Goal: Task Accomplishment & Management: Use online tool/utility

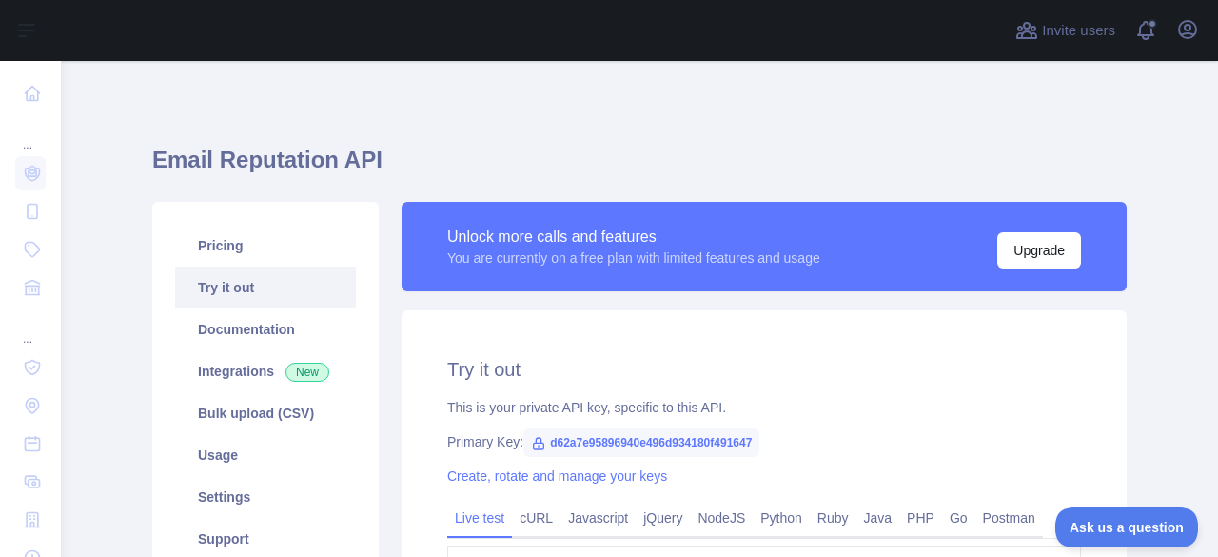
scroll to position [169, 0]
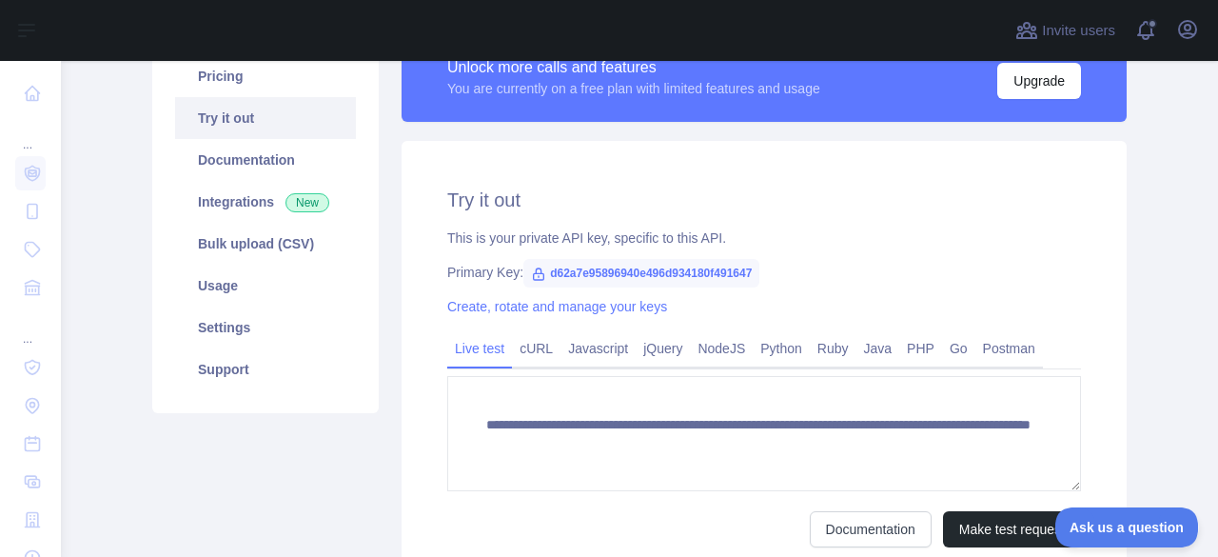
click at [976, 393] on textarea "**********" at bounding box center [764, 433] width 634 height 115
drag, startPoint x: 965, startPoint y: 441, endPoint x: 813, endPoint y: 451, distance: 152.6
click at [813, 451] on textarea "**********" at bounding box center [764, 433] width 634 height 115
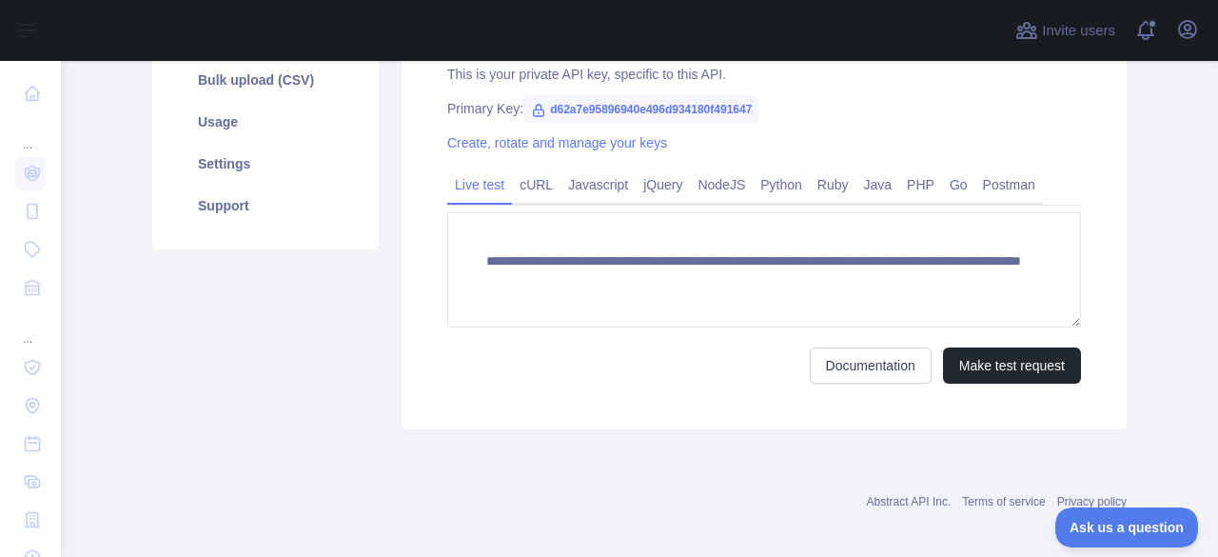
scroll to position [345, 0]
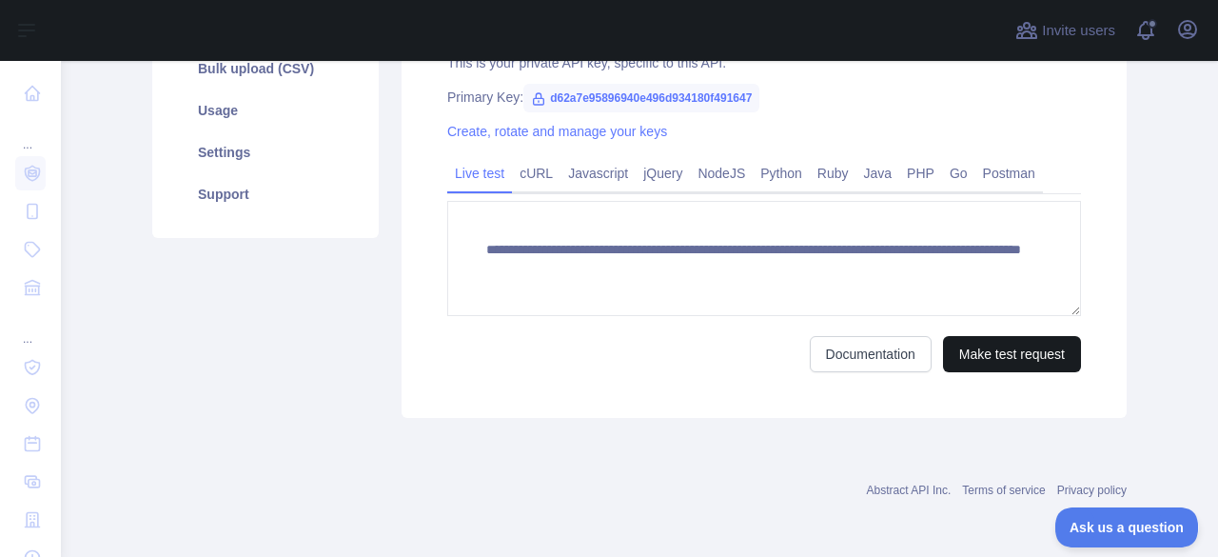
type textarea "**********"
click at [1026, 358] on button "Make test request" at bounding box center [1012, 354] width 138 height 36
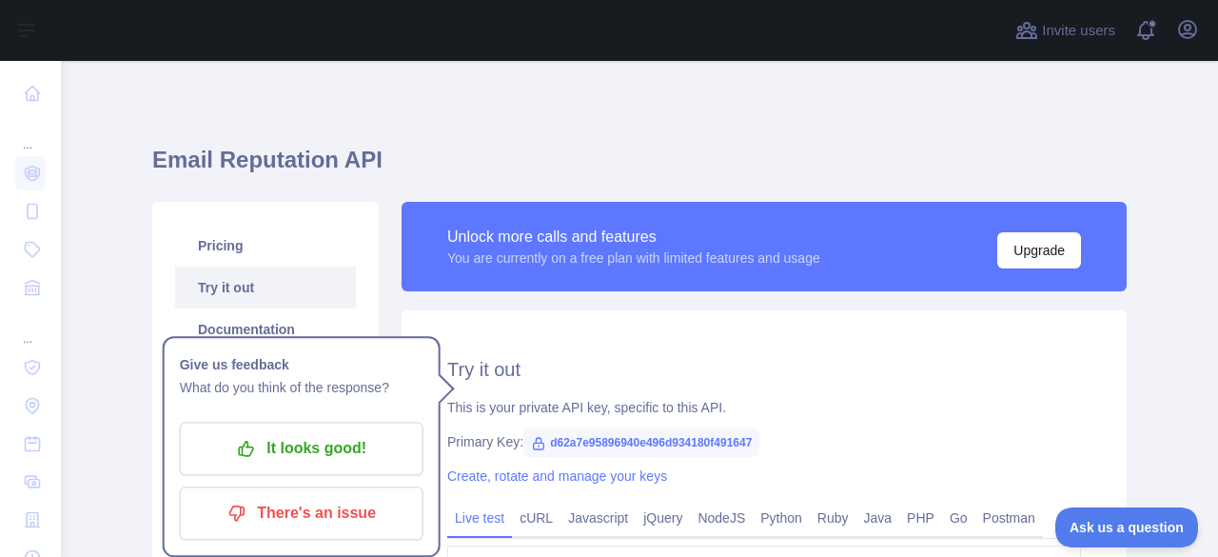
scroll to position [0, 0]
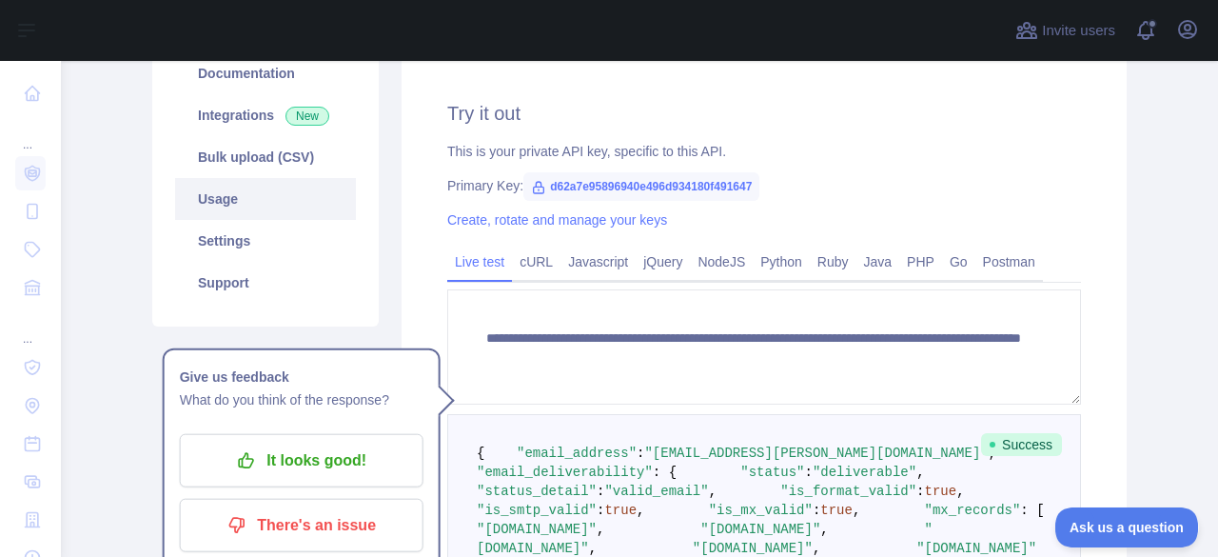
scroll to position [286, 0]
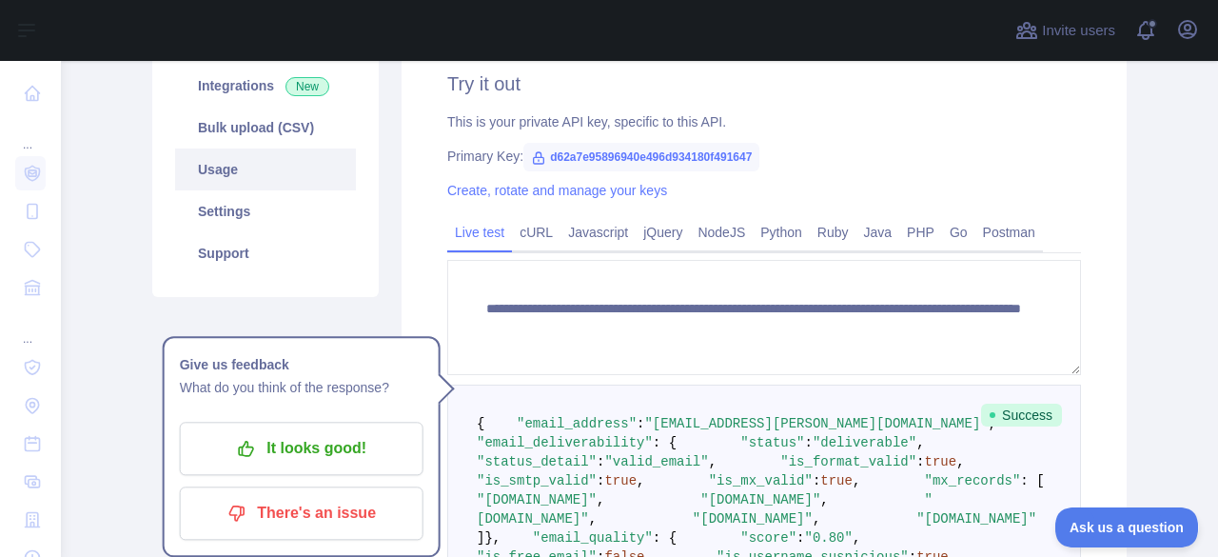
click at [251, 179] on link "Usage" at bounding box center [265, 169] width 181 height 42
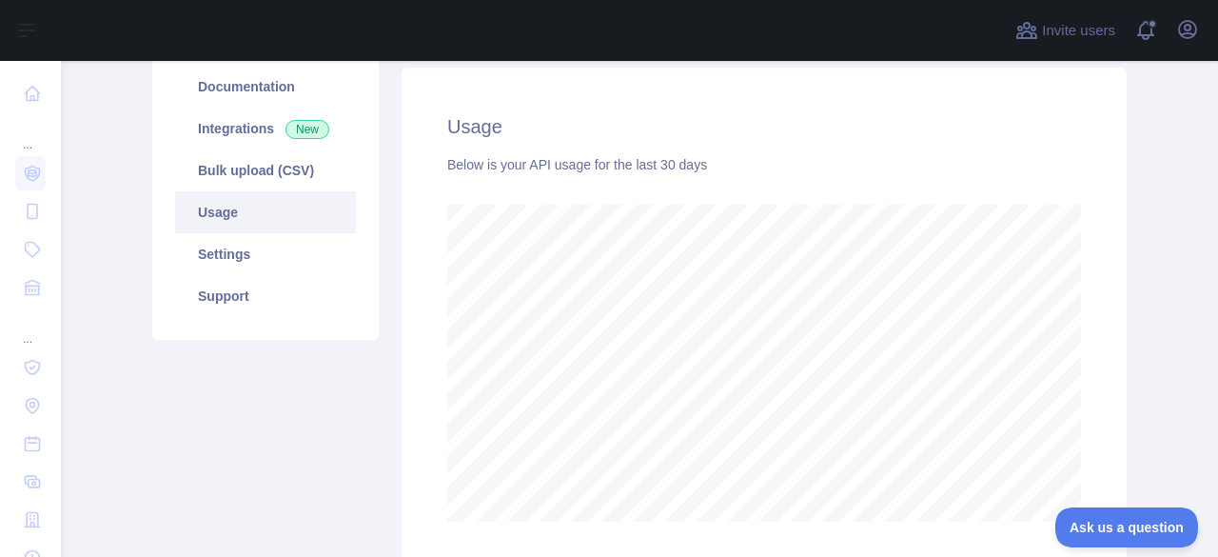
scroll to position [203, 0]
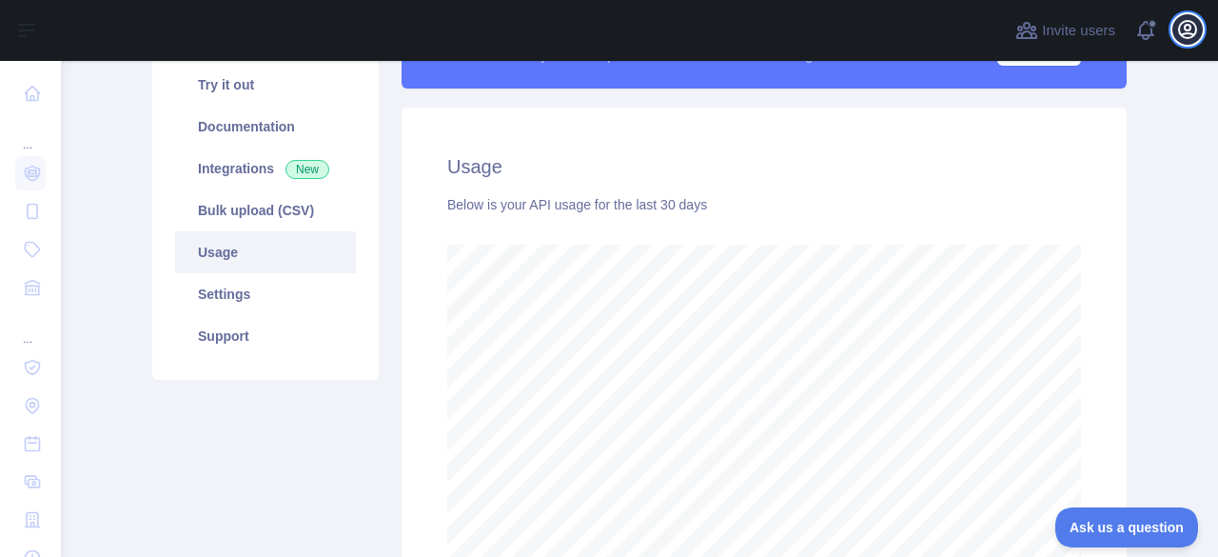
click at [1189, 38] on icon "button" at bounding box center [1187, 29] width 17 height 17
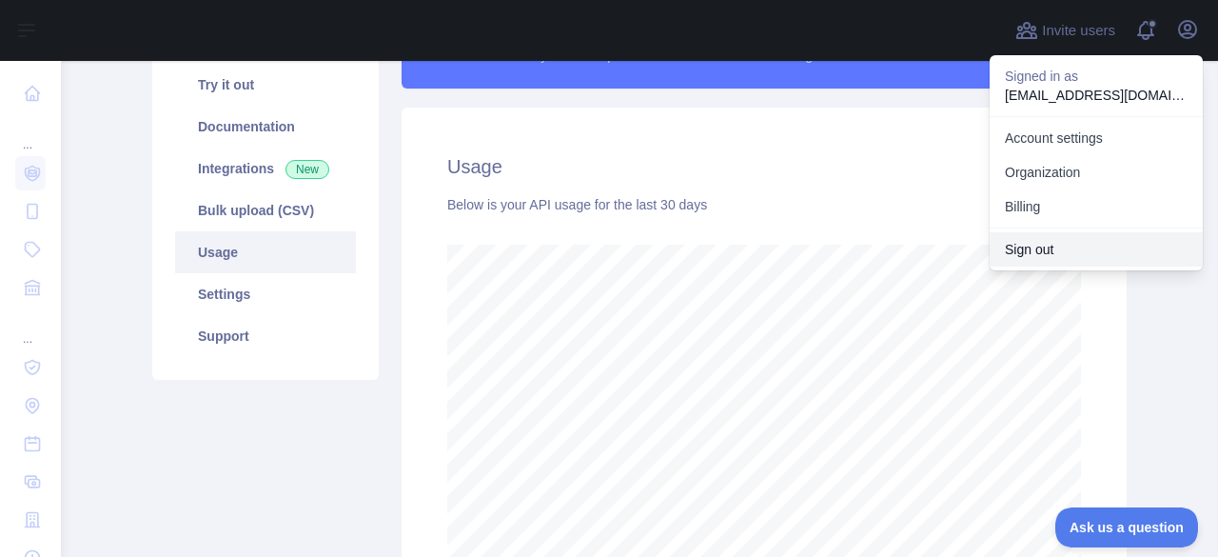
click at [1047, 244] on button "Sign out" at bounding box center [1096, 249] width 213 height 34
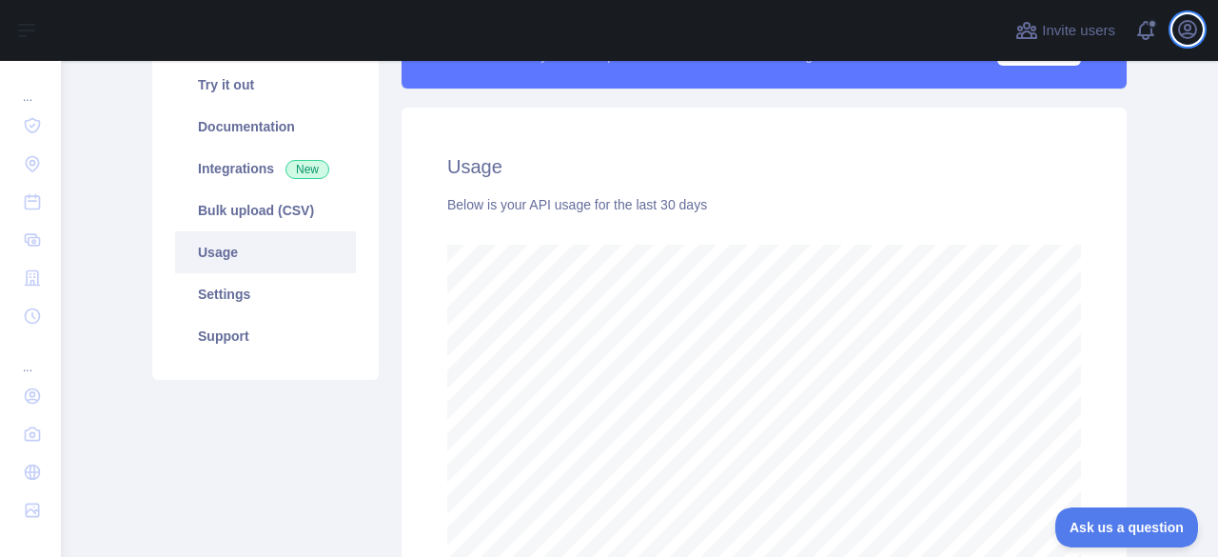
scroll to position [496, 1142]
click at [1186, 23] on icon "button" at bounding box center [1187, 29] width 23 height 23
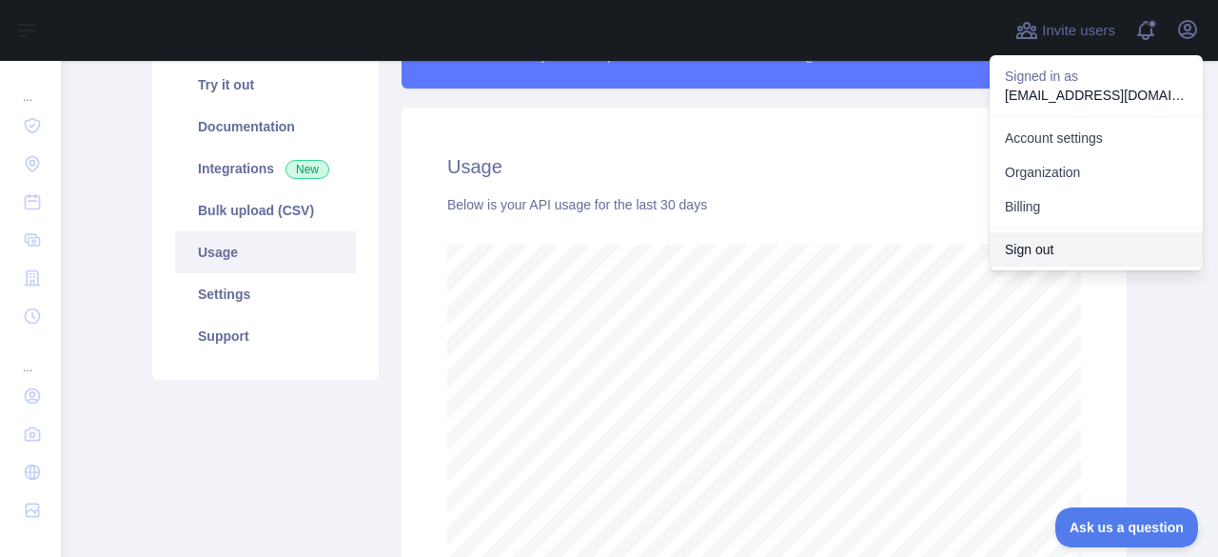
click at [1108, 239] on button "Sign out" at bounding box center [1096, 249] width 213 height 34
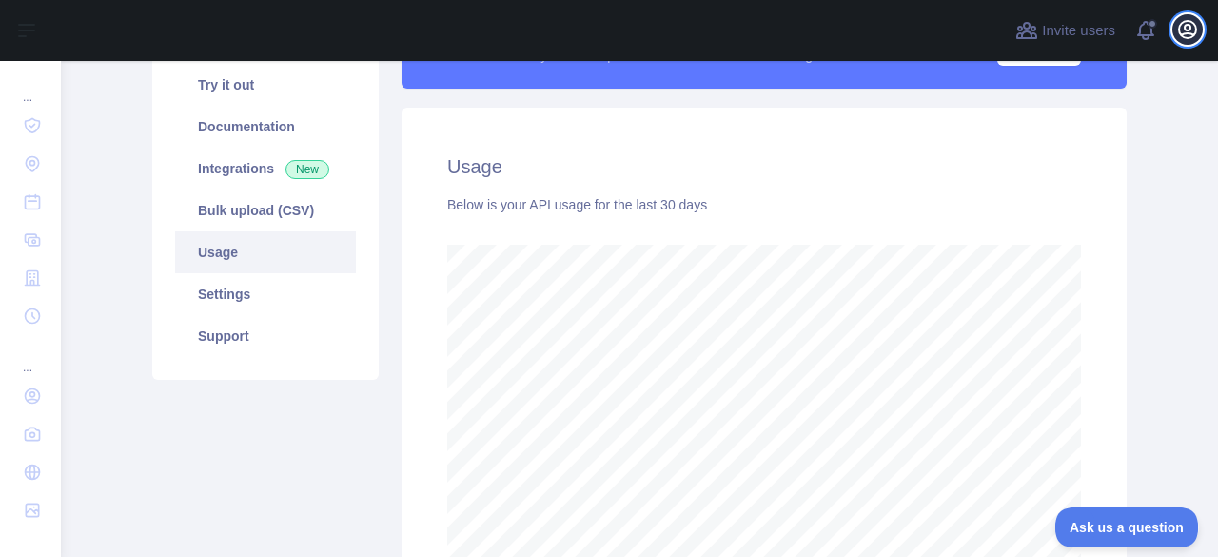
click at [1182, 24] on icon "button" at bounding box center [1187, 29] width 17 height 17
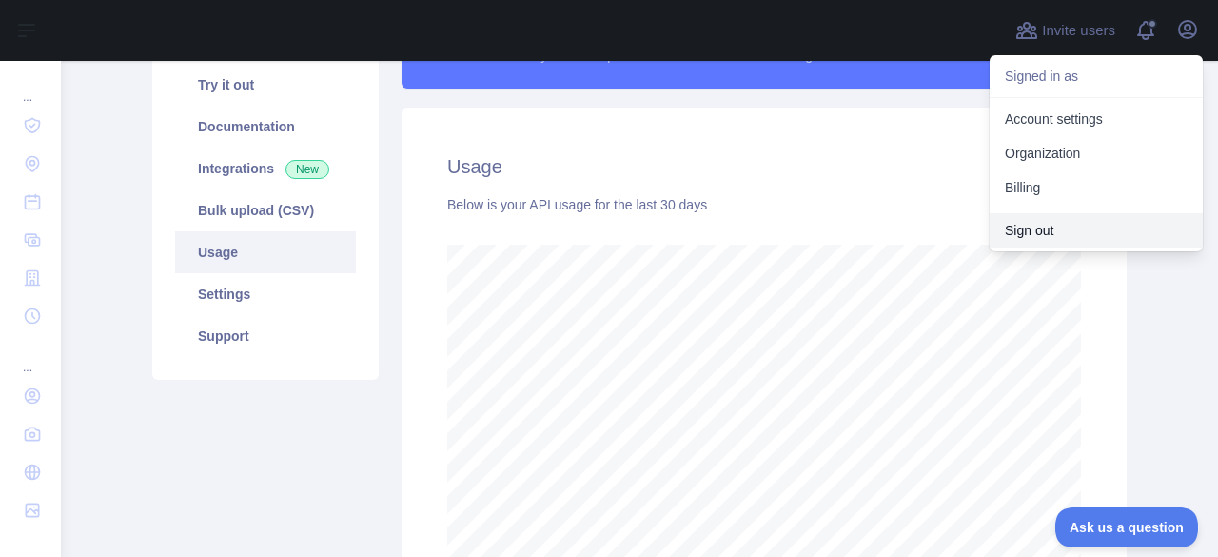
click at [1038, 229] on button "Sign out" at bounding box center [1096, 230] width 213 height 34
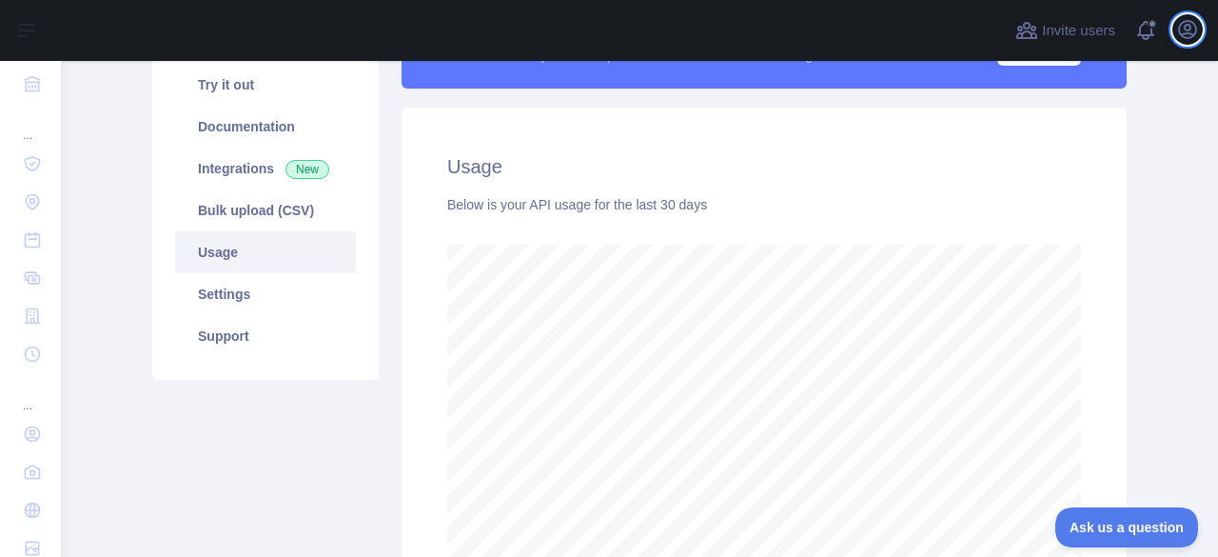
scroll to position [951297, 950651]
